Goal: Transaction & Acquisition: Purchase product/service

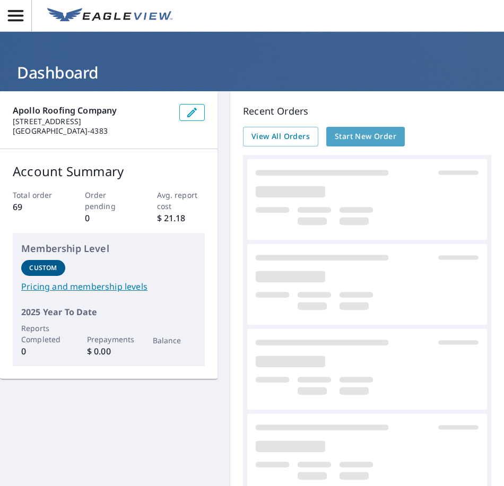
click at [369, 135] on span "Start New Order" at bounding box center [364, 136] width 61 height 13
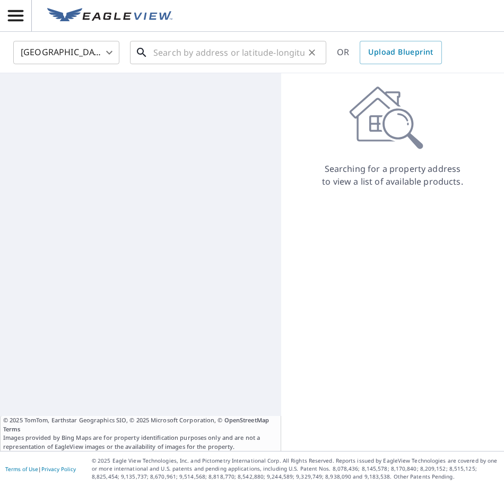
click at [209, 59] on input "text" at bounding box center [228, 53] width 151 height 30
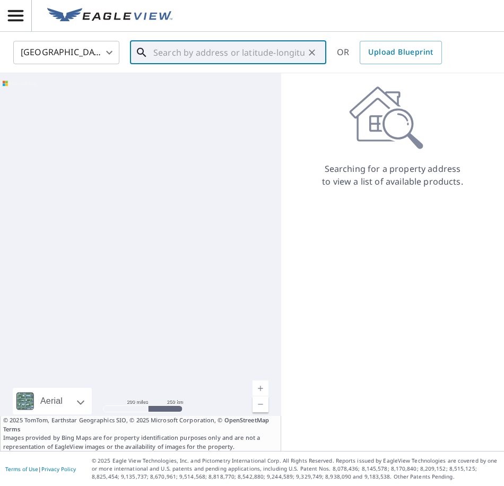
paste input "[STREET_ADDRESS][US_STATE][PERSON_NAME]"
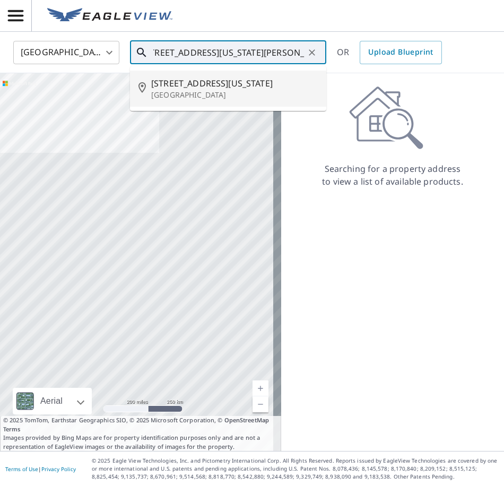
click at [279, 84] on span "[STREET_ADDRESS][US_STATE]" at bounding box center [234, 83] width 166 height 13
type input "[STREET_ADDRESS][US_STATE]"
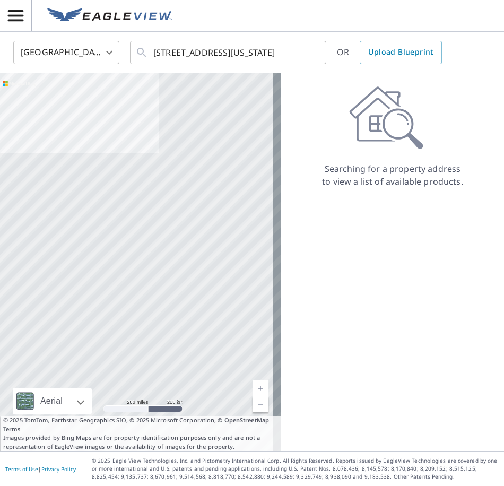
scroll to position [0, 0]
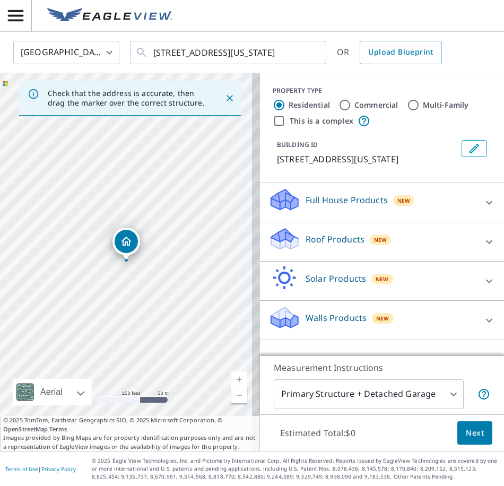
click at [309, 245] on p "Roof Products" at bounding box center [334, 239] width 59 height 13
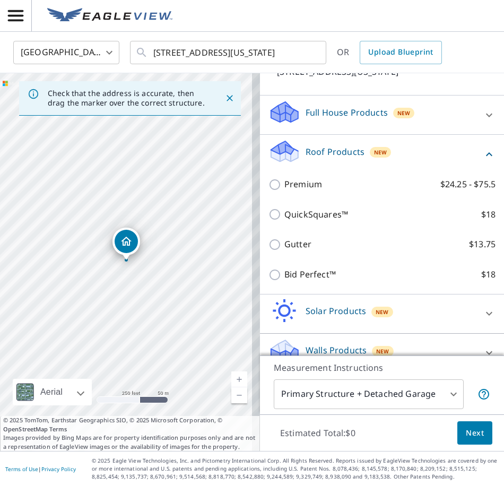
scroll to position [118, 0]
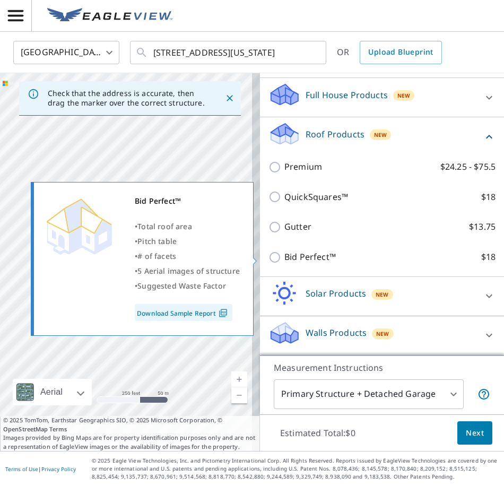
click at [327, 259] on p "Bid Perfect™" at bounding box center [309, 256] width 51 height 13
click at [284, 259] on input "Bid Perfect™ $18" at bounding box center [276, 257] width 16 height 13
checkbox input "true"
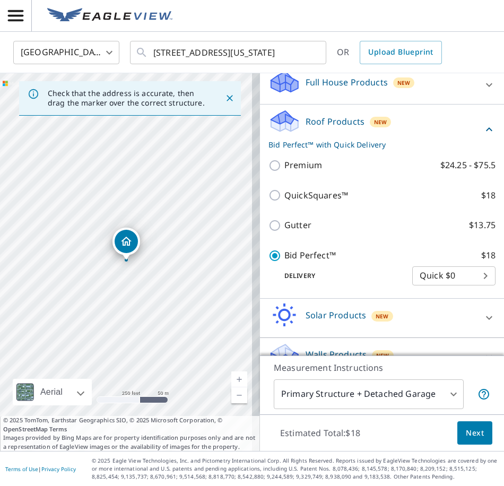
click at [470, 435] on span "Next" at bounding box center [474, 432] width 18 height 13
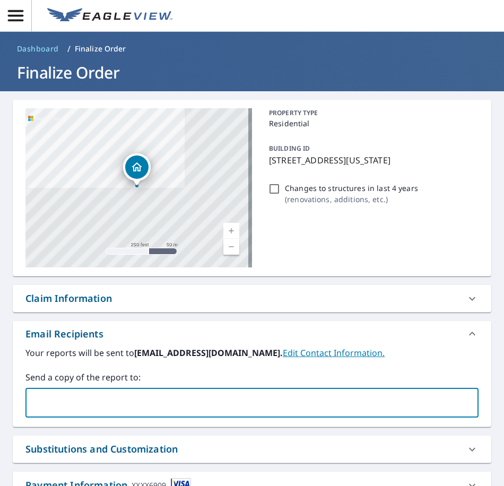
click at [53, 395] on input "text" at bounding box center [243, 402] width 427 height 20
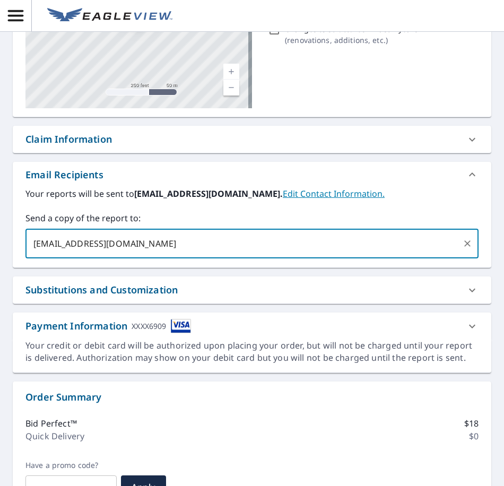
scroll to position [351, 0]
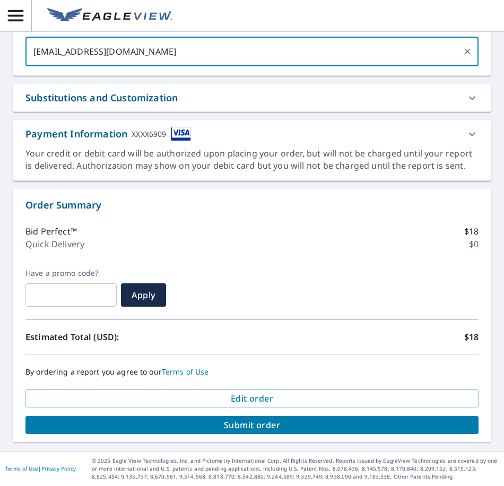
type input "[EMAIL_ADDRESS][DOMAIN_NAME]"
click at [187, 422] on span "Submit order" at bounding box center [252, 425] width 436 height 12
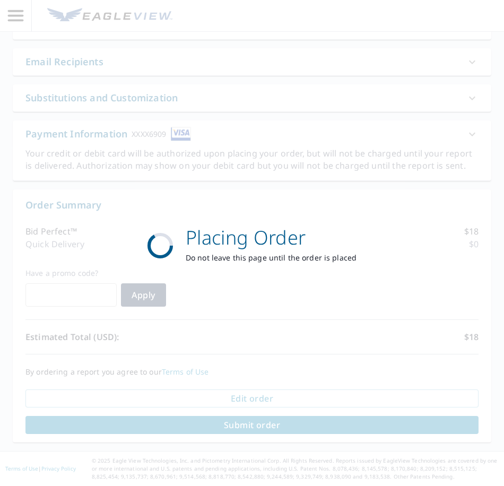
scroll to position [272, 0]
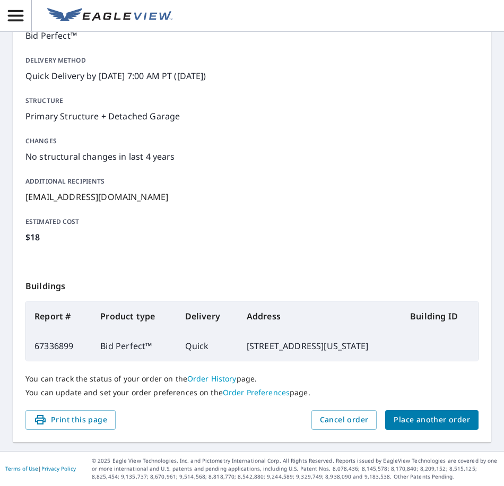
scroll to position [139, 0]
